Goal: Information Seeking & Learning: Learn about a topic

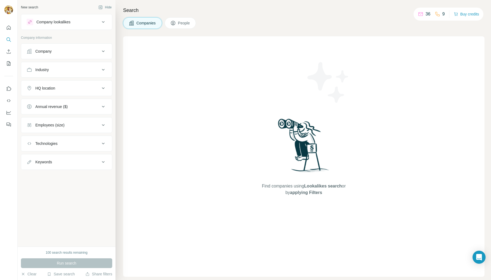
click at [69, 166] on button "Keywords" at bounding box center [66, 162] width 91 height 13
click at [69, 132] on div "Employees (size)" at bounding box center [66, 125] width 91 height 16
click at [70, 124] on div "Employees (size)" at bounding box center [63, 124] width 73 height 5
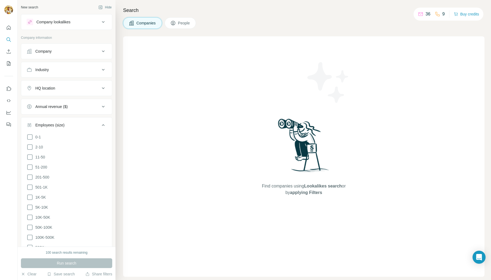
click at [70, 124] on div "Employees (size)" at bounding box center [63, 124] width 73 height 5
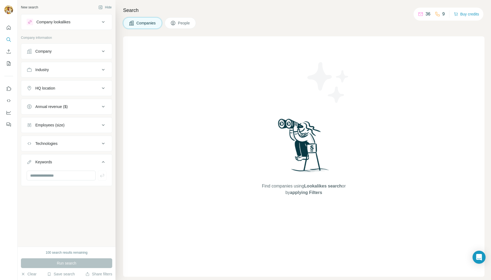
click at [80, 20] on div "Company lookalikes" at bounding box center [63, 22] width 73 height 7
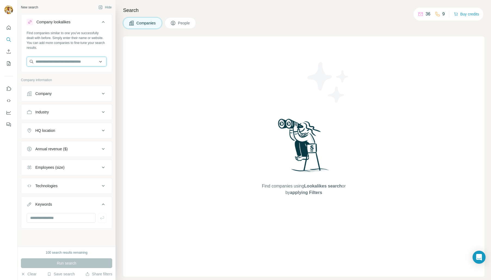
click at [68, 63] on input "text" at bounding box center [67, 62] width 80 height 10
type input "**********"
click at [65, 78] on div "[PERSON_NAME] Labs [DOMAIN_NAME]" at bounding box center [66, 76] width 77 height 15
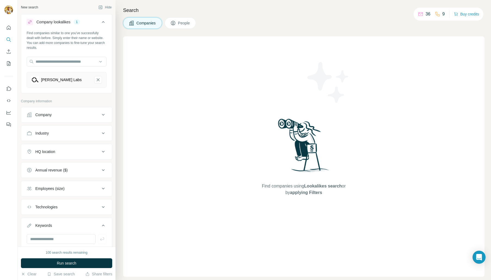
scroll to position [18, 0]
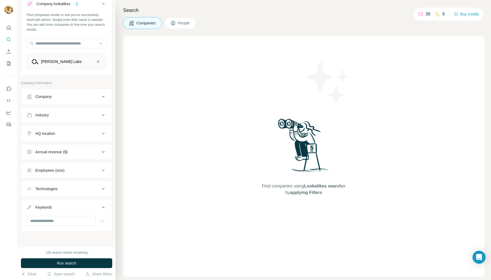
click at [79, 96] on div "Company" at bounding box center [63, 96] width 73 height 5
click at [80, 96] on div "Company" at bounding box center [63, 96] width 73 height 5
click at [89, 264] on button "Run search" at bounding box center [66, 264] width 91 height 10
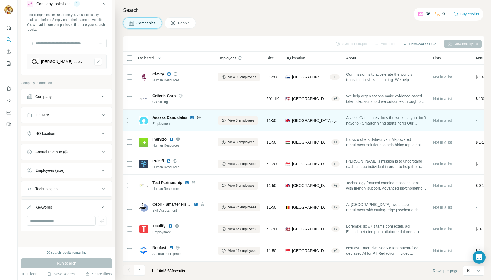
scroll to position [0, 0]
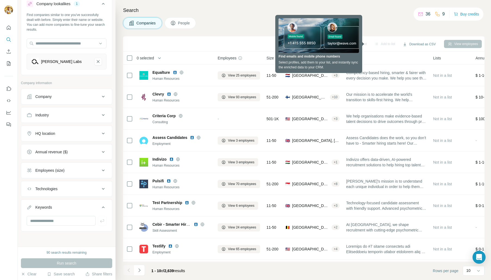
click at [258, 26] on div "Companies People" at bounding box center [303, 22] width 361 height 11
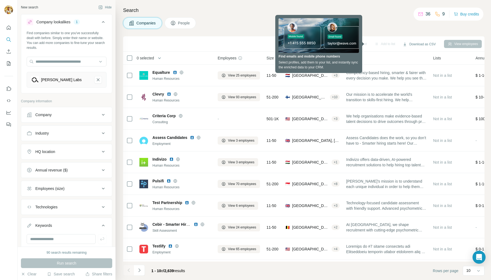
click at [91, 152] on div "HQ location" at bounding box center [63, 151] width 73 height 5
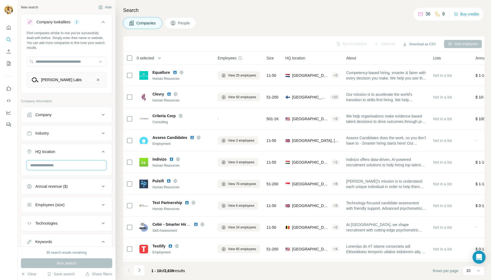
click at [79, 168] on input "text" at bounding box center [67, 166] width 80 height 10
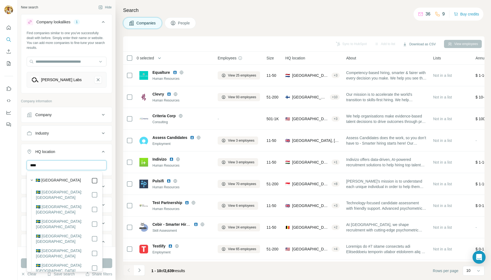
type input "****"
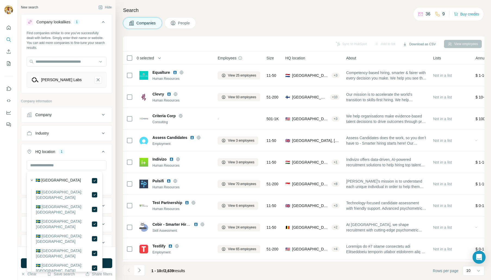
click at [107, 161] on div "Sweden Clear all" at bounding box center [66, 177] width 91 height 33
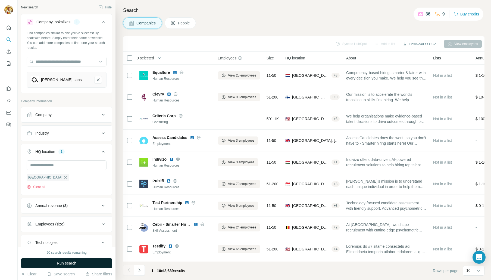
click at [83, 262] on button "Run search" at bounding box center [66, 264] width 91 height 10
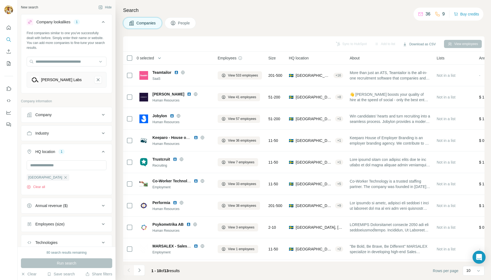
click at [64, 98] on div "Company lookalikes 1 Find companies similar to one you've successfully dealt wi…" at bounding box center [66, 149] width 91 height 271
click at [42, 101] on p "Company information" at bounding box center [66, 101] width 91 height 5
drag, startPoint x: 42, startPoint y: 101, endPoint x: 47, endPoint y: 101, distance: 5.2
click at [42, 101] on p "Company information" at bounding box center [66, 101] width 91 height 5
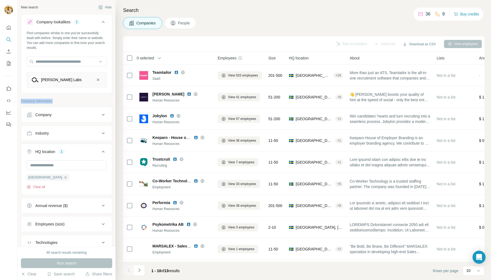
click at [47, 101] on p "Company information" at bounding box center [66, 101] width 91 height 5
click at [231, 24] on div "Companies People" at bounding box center [303, 22] width 361 height 11
click at [100, 21] on icon at bounding box center [103, 22] width 7 height 7
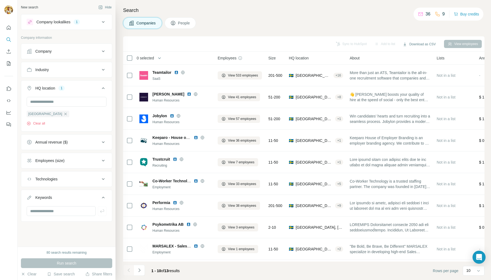
click at [103, 199] on icon at bounding box center [103, 197] width 7 height 7
click at [48, 67] on div "Industry" at bounding box center [42, 69] width 14 height 5
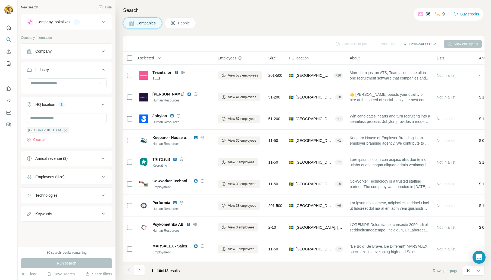
click at [70, 78] on button "Industry" at bounding box center [66, 70] width 91 height 15
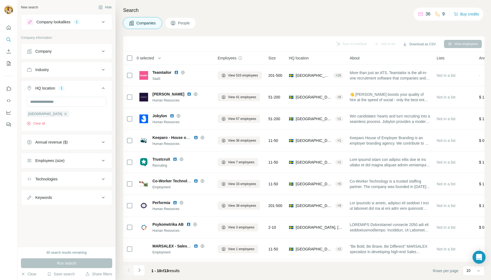
click at [78, 67] on div "Industry" at bounding box center [63, 69] width 73 height 5
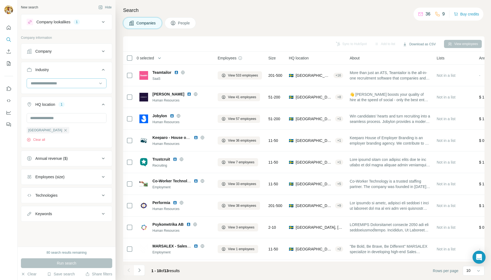
click at [96, 82] on input at bounding box center [63, 83] width 67 height 6
click at [88, 50] on div "Company" at bounding box center [63, 51] width 73 height 5
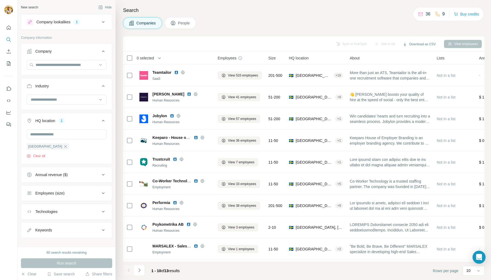
click at [88, 50] on div "Company" at bounding box center [63, 51] width 73 height 5
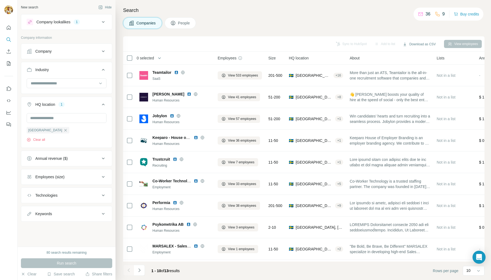
click at [93, 103] on div "HQ location 1" at bounding box center [63, 104] width 73 height 5
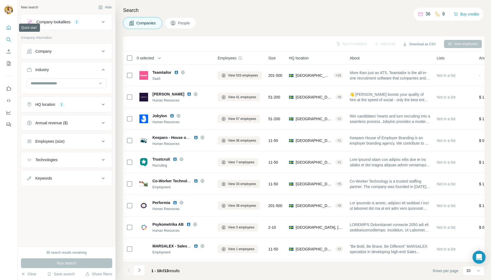
click at [9, 29] on icon "Quick start" at bounding box center [8, 27] width 5 height 5
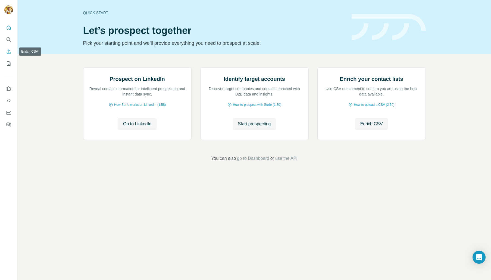
click at [10, 52] on icon "Enrich CSV" at bounding box center [8, 51] width 5 height 5
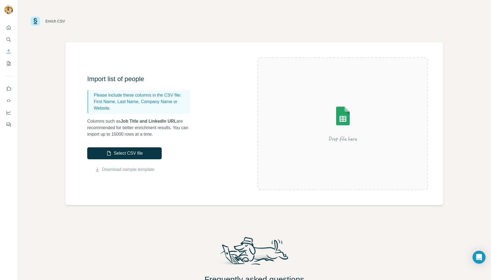
click at [120, 126] on p "Columns such as Job Title and LinkedIn URL are recommended for better enrichmen…" at bounding box center [141, 128] width 109 height 20
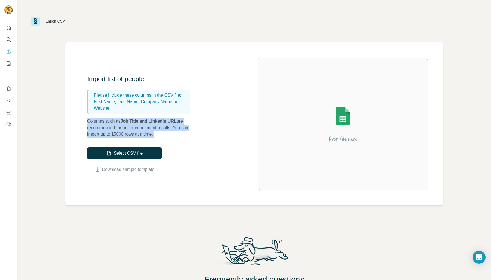
click at [120, 126] on p "Columns such as Job Title and LinkedIn URL are recommended for better enrichmen…" at bounding box center [141, 128] width 109 height 20
click at [105, 126] on p "Columns such as Job Title and LinkedIn URL are recommended for better enrichmen…" at bounding box center [141, 128] width 109 height 20
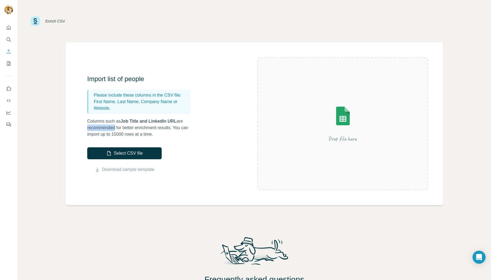
click at [105, 126] on p "Columns such as Job Title and LinkedIn URL are recommended for better enrichmen…" at bounding box center [141, 128] width 109 height 20
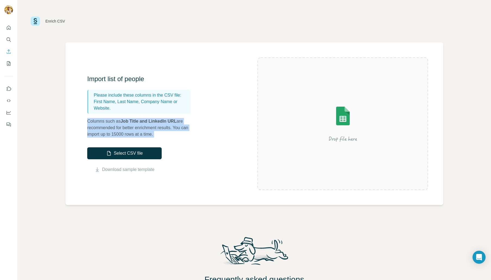
click at [105, 126] on p "Columns such as Job Title and LinkedIn URL are recommended for better enrichmen…" at bounding box center [141, 128] width 109 height 20
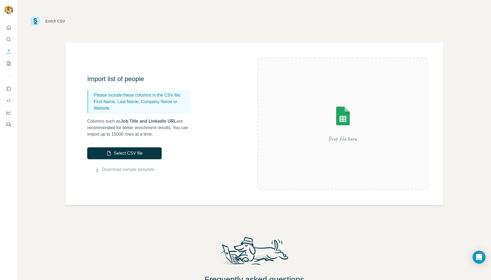
click at [111, 99] on p "First Name, Last Name, Company Name or Website." at bounding box center [141, 105] width 95 height 13
click at [112, 121] on p "Columns such as Job Title and LinkedIn URL are recommended for better enrichmen…" at bounding box center [141, 128] width 109 height 20
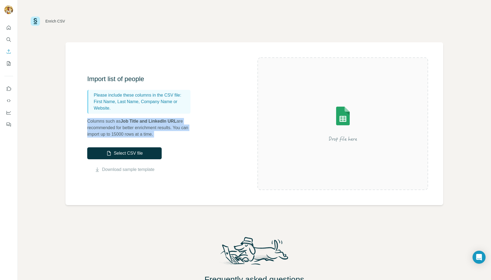
click at [112, 121] on p "Columns such as Job Title and LinkedIn URL are recommended for better enrichmen…" at bounding box center [141, 128] width 109 height 20
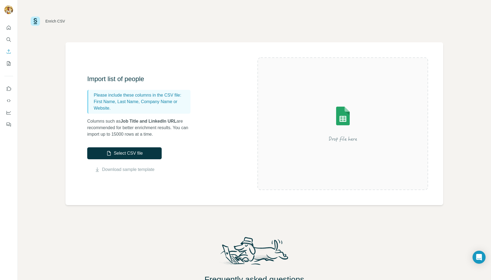
click at [127, 99] on p "First Name, Last Name, Company Name or Website." at bounding box center [141, 105] width 95 height 13
click at [119, 128] on p "Columns such as Job Title and LinkedIn URL are recommended for better enrichmen…" at bounding box center [141, 128] width 109 height 20
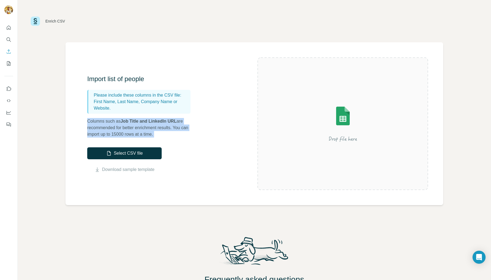
click at [119, 128] on p "Columns such as Job Title and LinkedIn URL are recommended for better enrichmen…" at bounding box center [141, 128] width 109 height 20
click at [118, 128] on p "Columns such as Job Title and LinkedIn URL are recommended for better enrichmen…" at bounding box center [141, 128] width 109 height 20
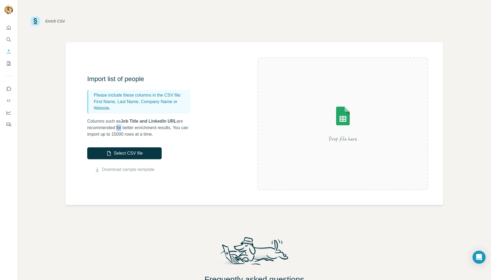
click at [118, 128] on p "Columns such as Job Title and LinkedIn URL are recommended for better enrichmen…" at bounding box center [141, 128] width 109 height 20
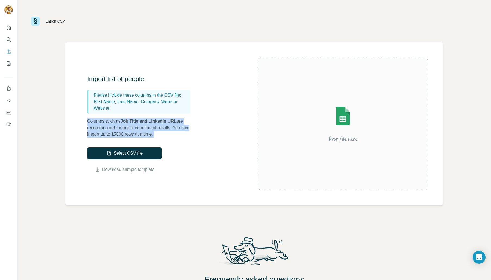
click at [118, 128] on p "Columns such as Job Title and LinkedIn URL are recommended for better enrichmen…" at bounding box center [141, 128] width 109 height 20
click at [120, 136] on p "Columns such as Job Title and LinkedIn URL are recommended for better enrichmen…" at bounding box center [141, 128] width 109 height 20
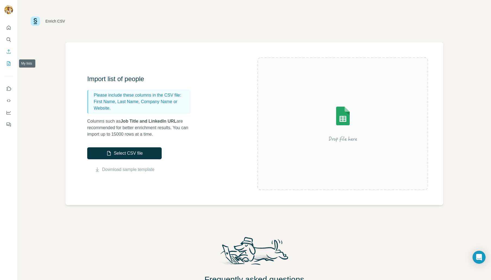
click at [8, 62] on icon "My lists" at bounding box center [8, 63] width 5 height 5
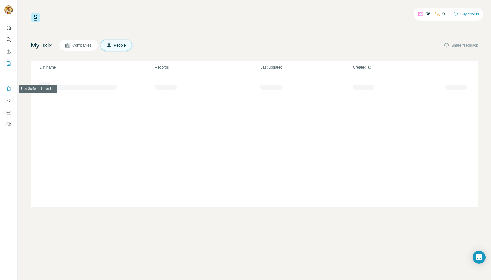
click at [10, 90] on icon "Use Surfe on LinkedIn" at bounding box center [8, 88] width 5 height 5
